Goal: Find specific page/section: Find specific page/section

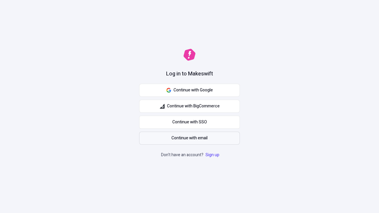
click at [190, 138] on span "Continue with email" at bounding box center [190, 138] width 36 height 7
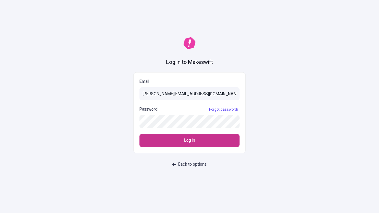
click at [190, 141] on span "Log in" at bounding box center [189, 141] width 11 height 7
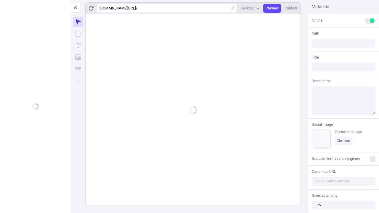
type input "/deep-link-acidus"
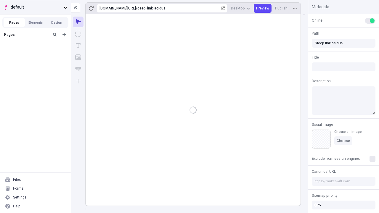
click at [35, 7] on span "default" at bounding box center [36, 7] width 51 height 7
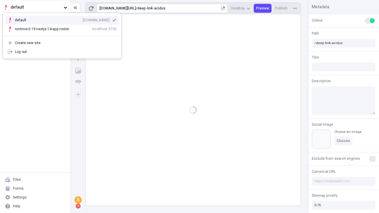
click at [83, 19] on div "[DOMAIN_NAME]" at bounding box center [96, 20] width 27 height 5
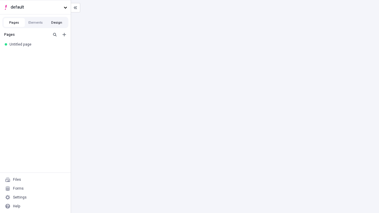
click at [57, 23] on button "Design" at bounding box center [56, 22] width 21 height 9
